Goal: Find contact information: Find contact information

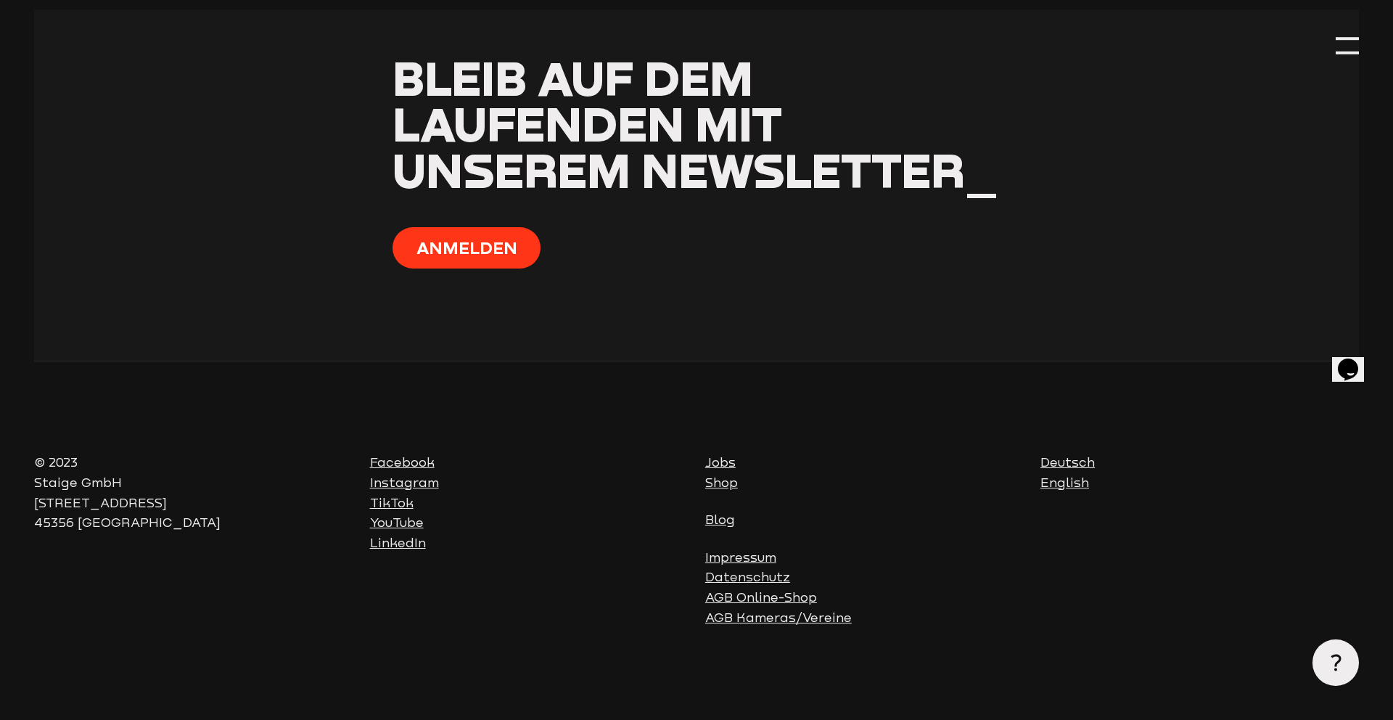
scroll to position [5774, 0]
click at [741, 558] on link "Impressum" at bounding box center [740, 557] width 71 height 15
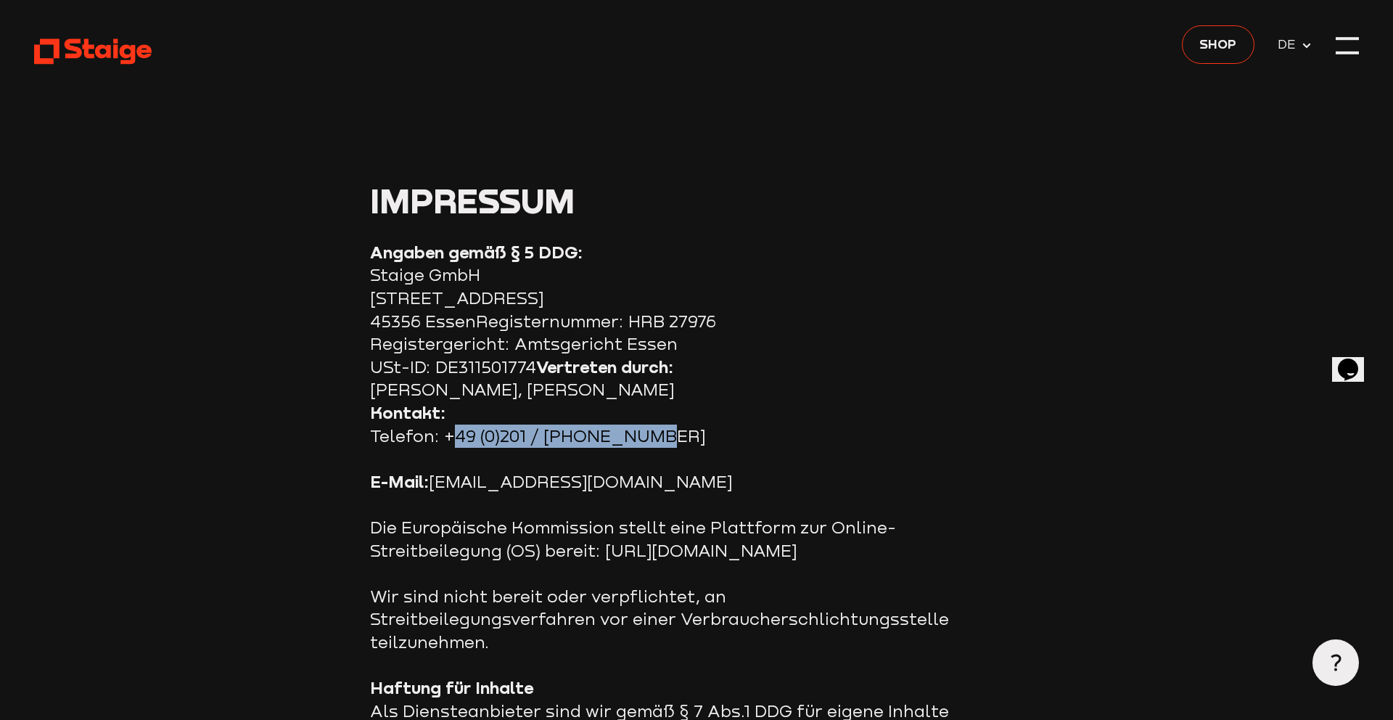
drag, startPoint x: 651, startPoint y: 440, endPoint x: 444, endPoint y: 431, distance: 207.7
click at [444, 431] on p "Kontakt: Telefon: +49 (0)201 / [PHONE_NUMBER]" at bounding box center [660, 424] width 580 height 46
copy p "+49 (0)201 / 24 68 51 0"
